Goal: Information Seeking & Learning: Learn about a topic

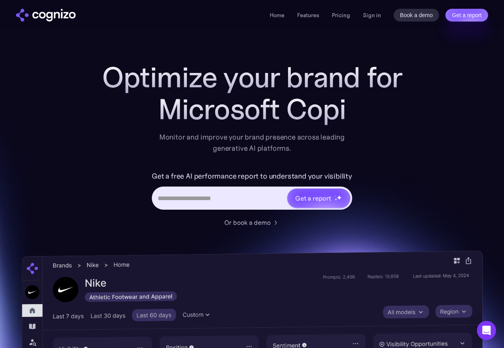
click at [296, 14] on ul "Home Features Pricing Book a demo Get a report" at bounding box center [310, 15] width 81 height 10
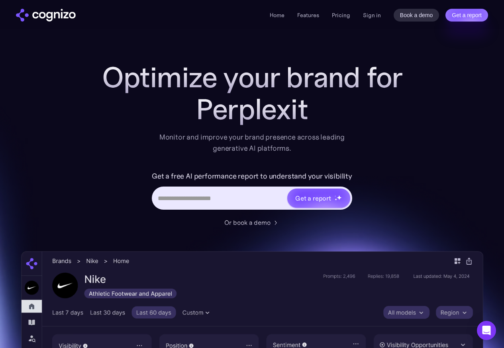
scroll to position [49, 0]
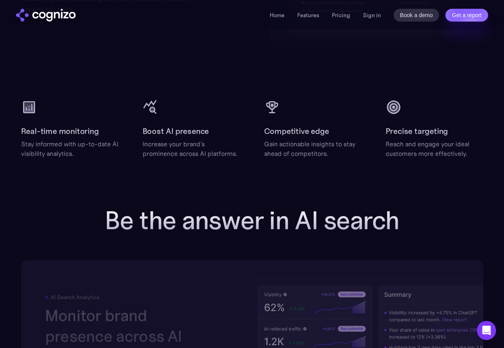
scroll to position [1141, 0]
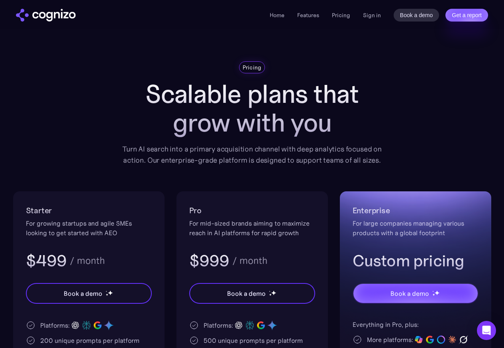
click at [194, 312] on div "Pro For mid-sized brands aiming to maximize reach in AI platforms for rapid gro…" at bounding box center [252, 337] width 151 height 293
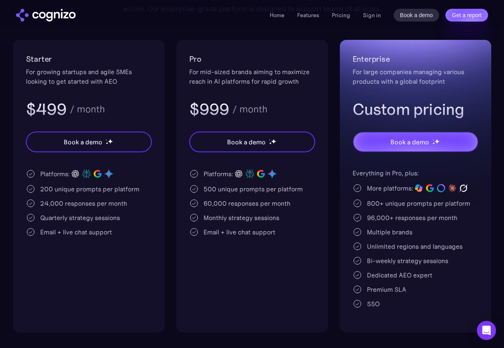
scroll to position [191, 0]
